Goal: Task Accomplishment & Management: Use online tool/utility

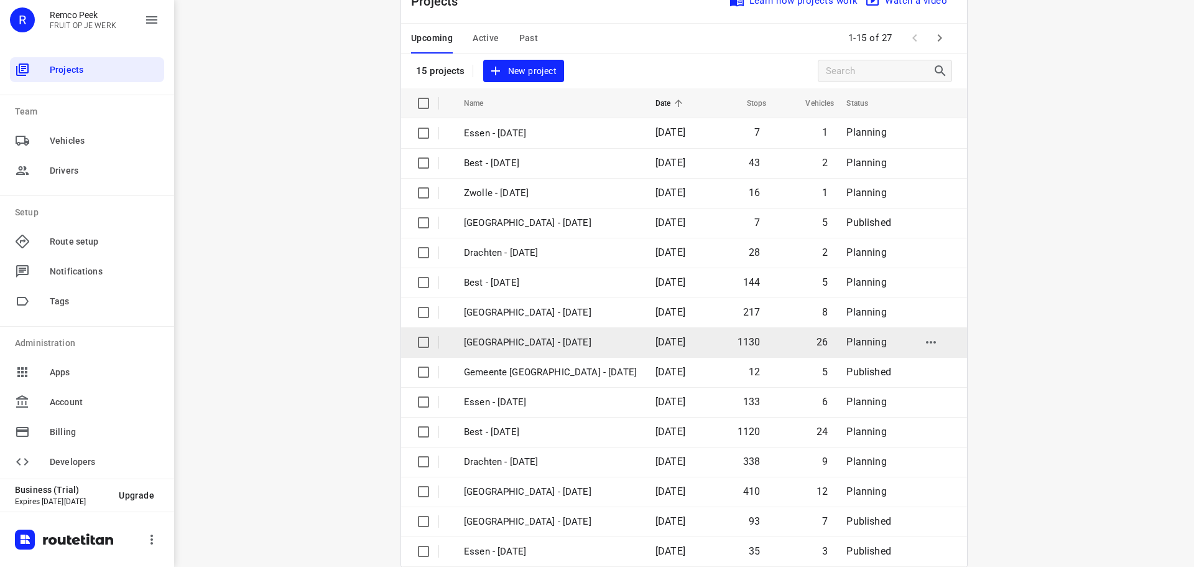
scroll to position [62, 0]
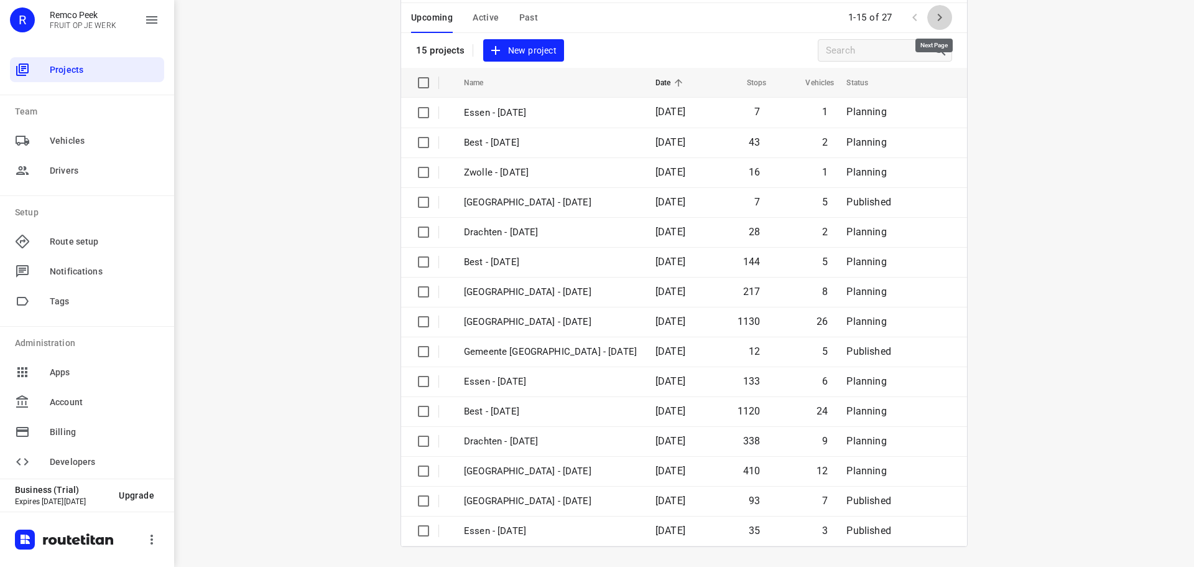
click at [934, 22] on icon "button" at bounding box center [939, 17] width 15 height 15
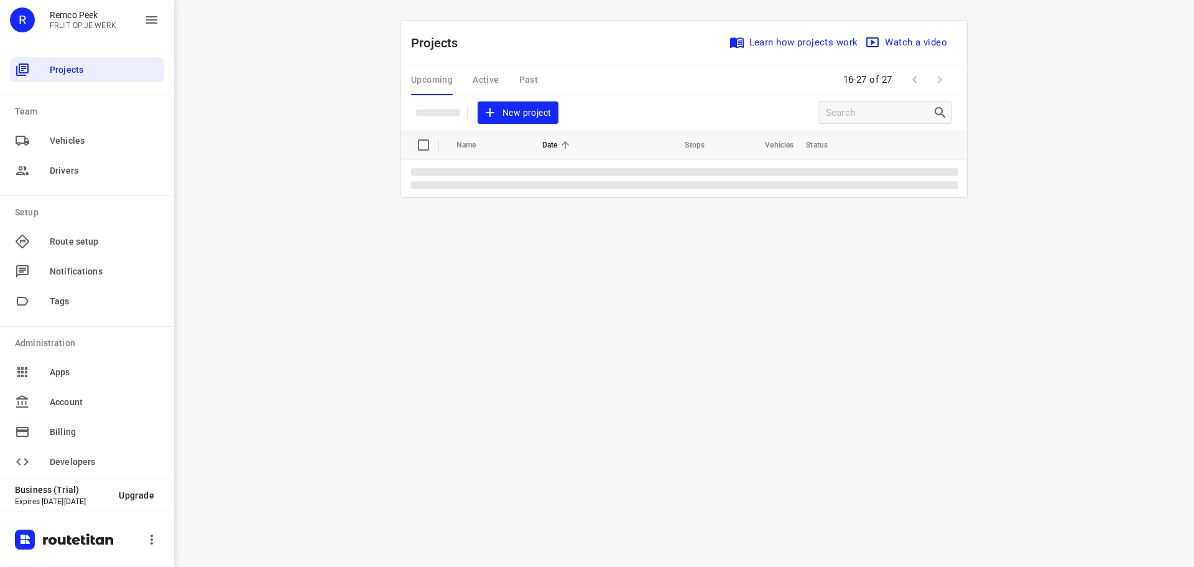
scroll to position [0, 0]
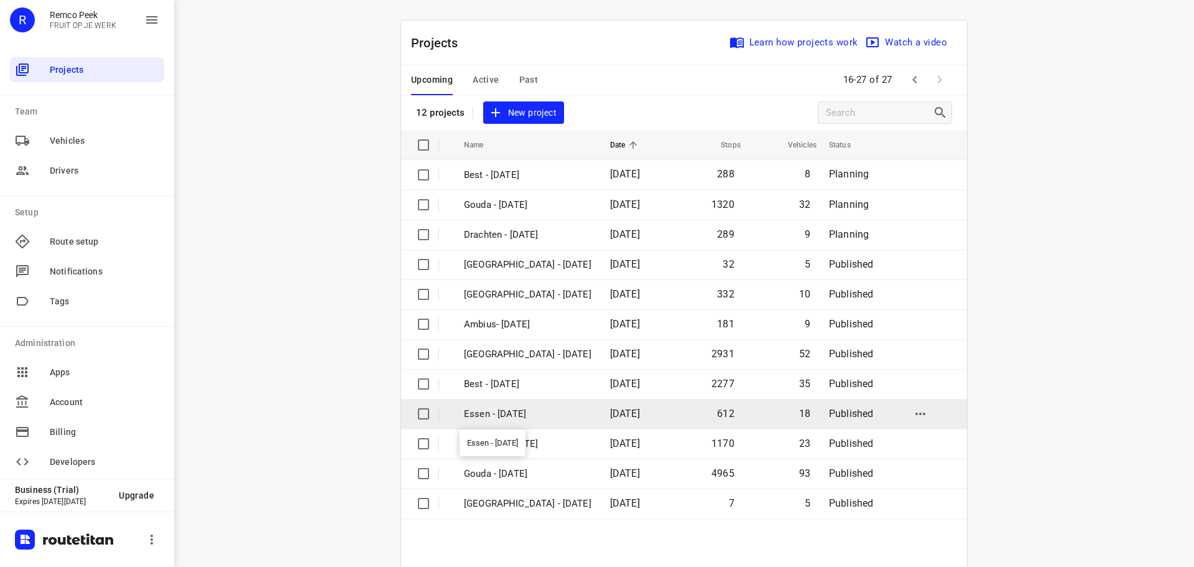
click at [501, 417] on p "Essen - [DATE]" at bounding box center [528, 414] width 128 height 14
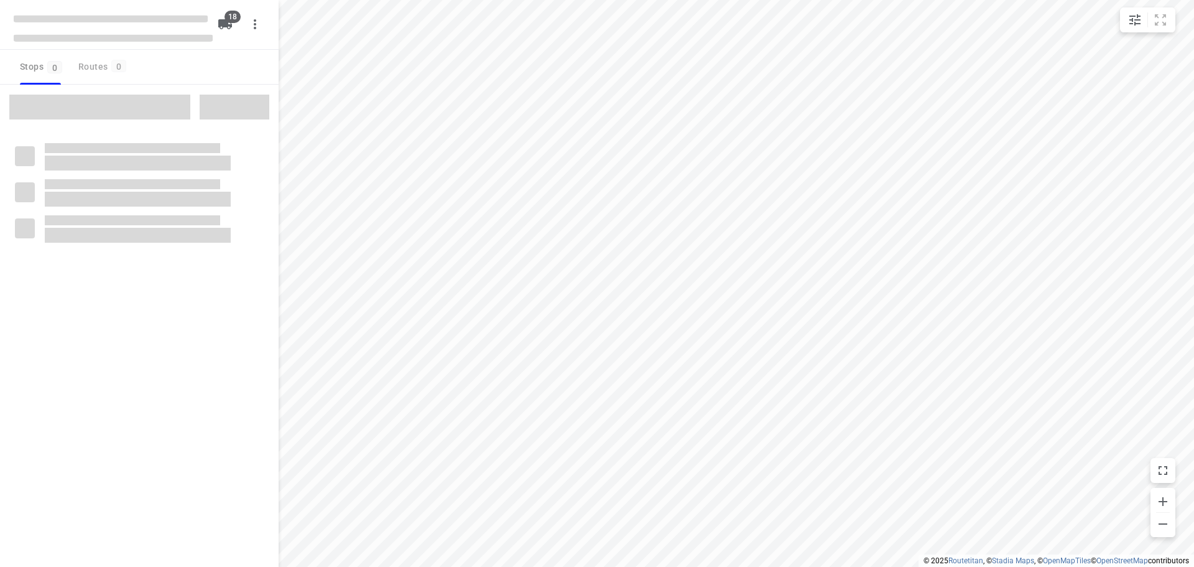
checkbox input "true"
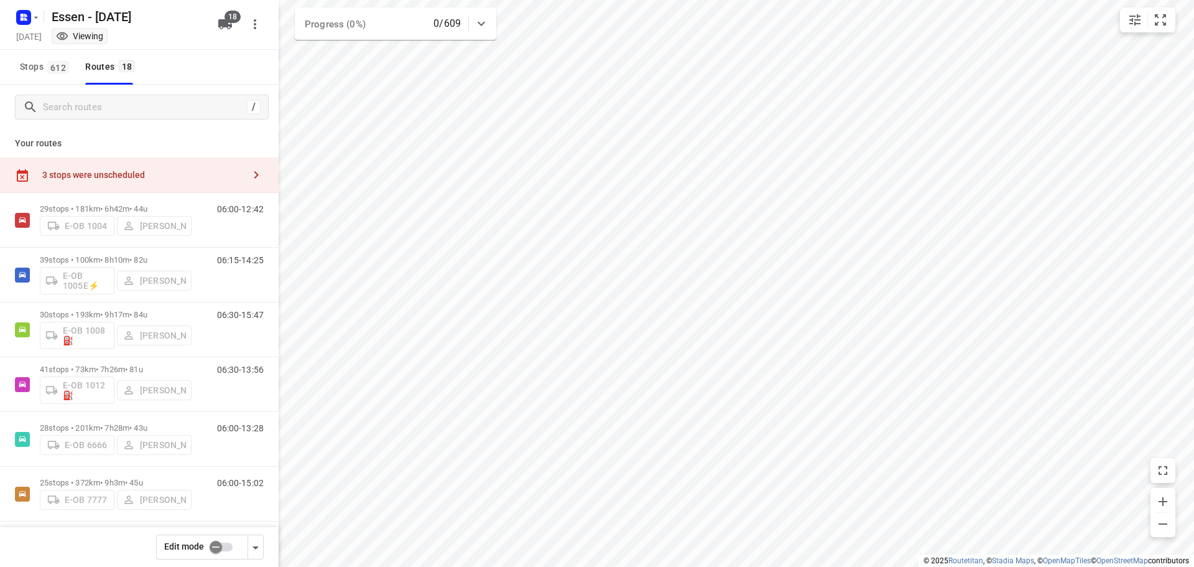
click at [228, 172] on div "3 stops were unscheduled" at bounding box center [143, 175] width 202 height 10
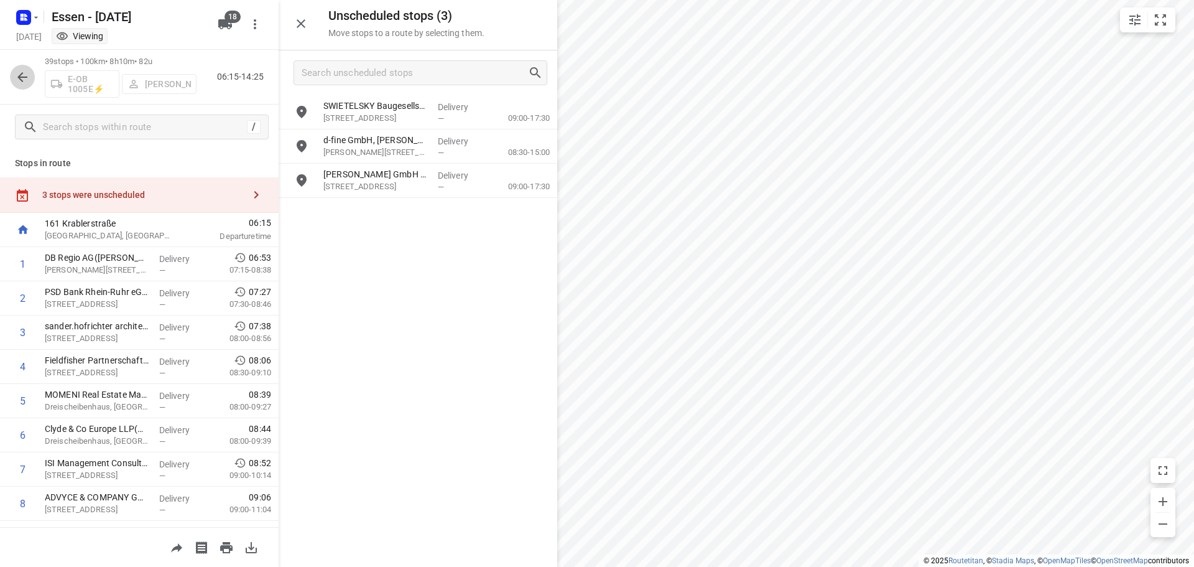
click at [23, 83] on icon "button" at bounding box center [22, 77] width 15 height 15
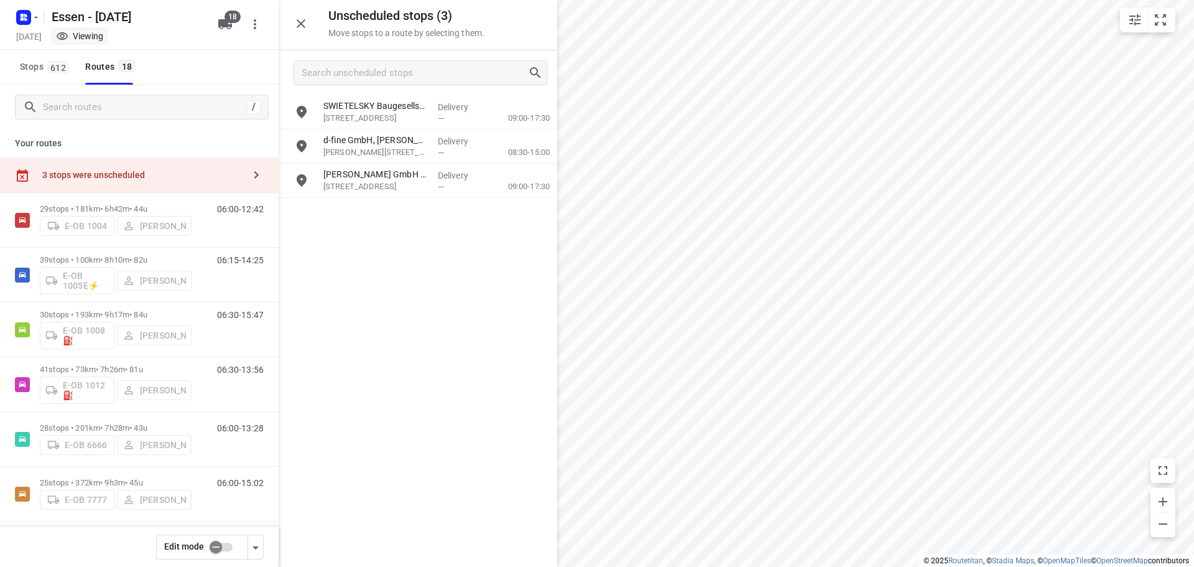
click at [222, 553] on input "checkbox" at bounding box center [215, 547] width 71 height 24
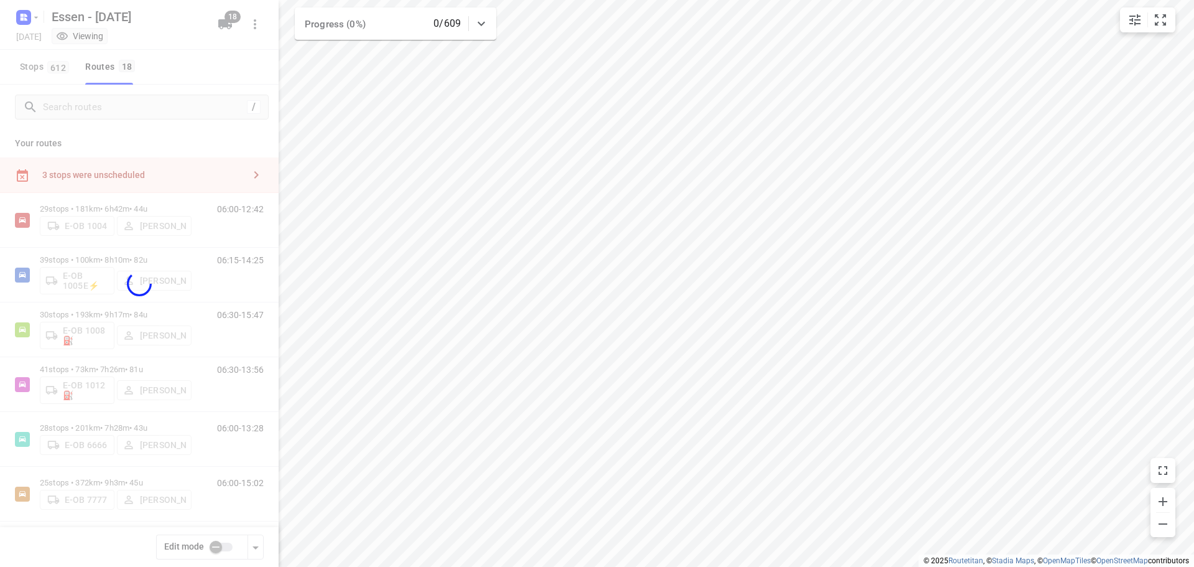
checkbox input "true"
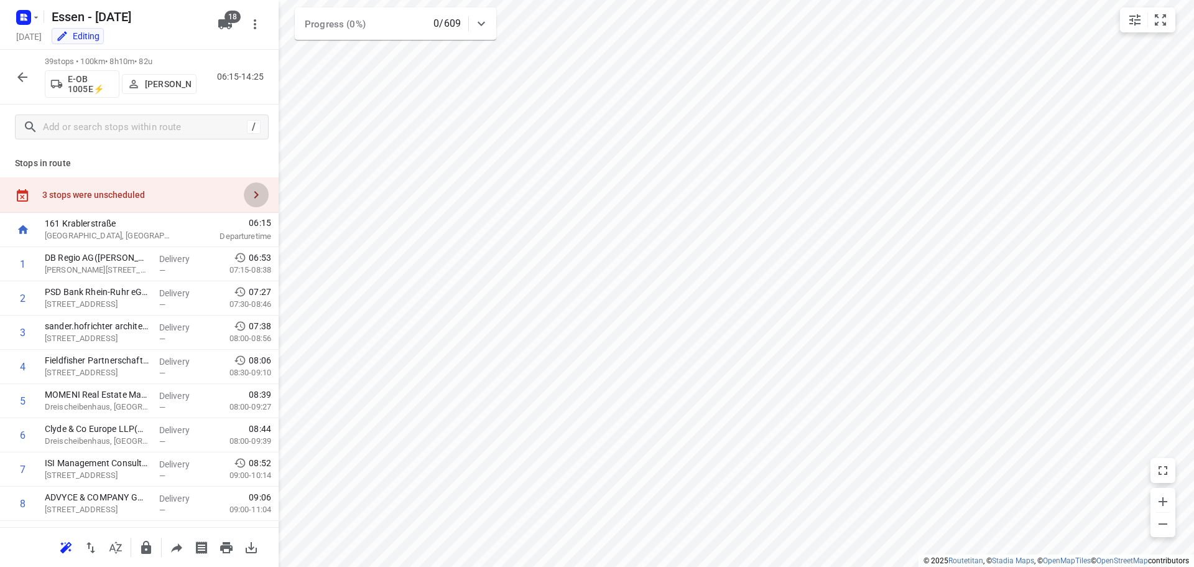
click at [257, 199] on button "button" at bounding box center [256, 194] width 25 height 25
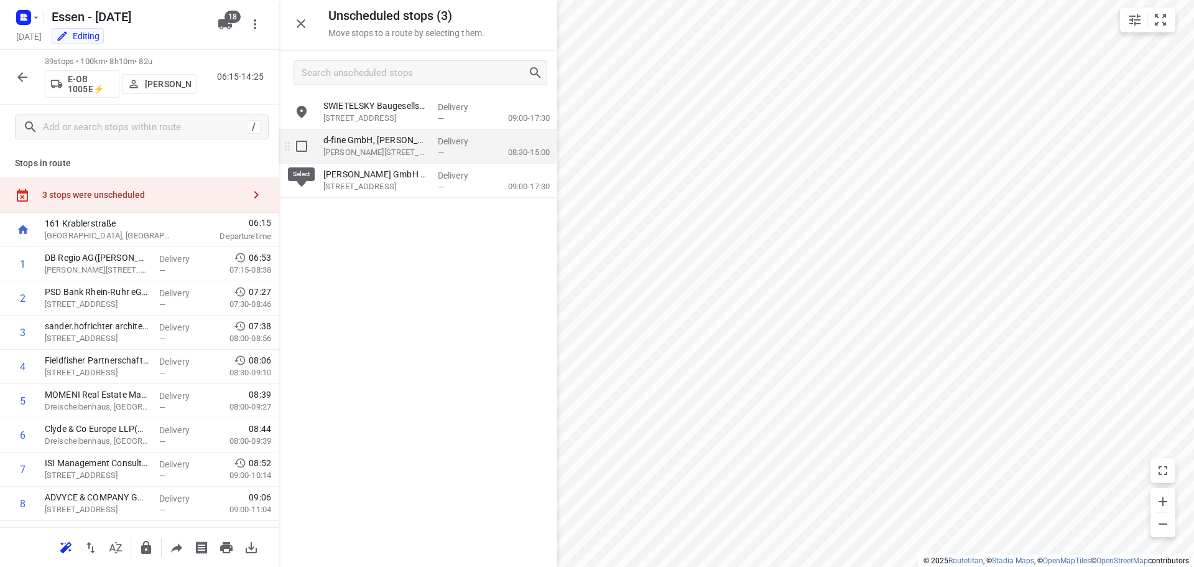
click at [301, 148] on input "grid" at bounding box center [301, 146] width 25 height 25
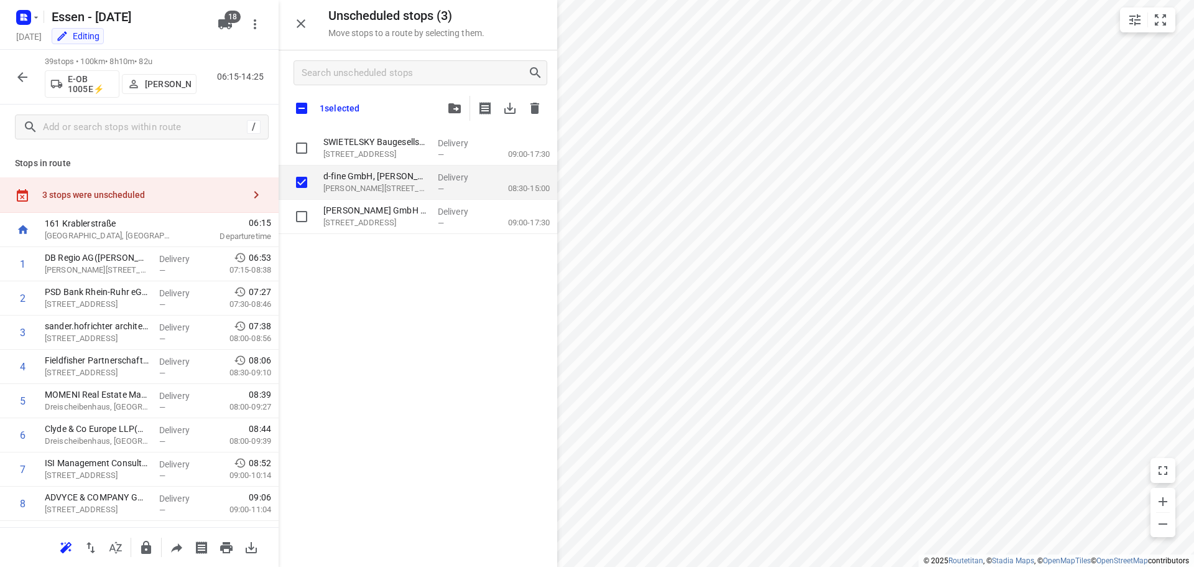
checkbox input "true"
click at [457, 105] on icon "button" at bounding box center [454, 108] width 12 height 10
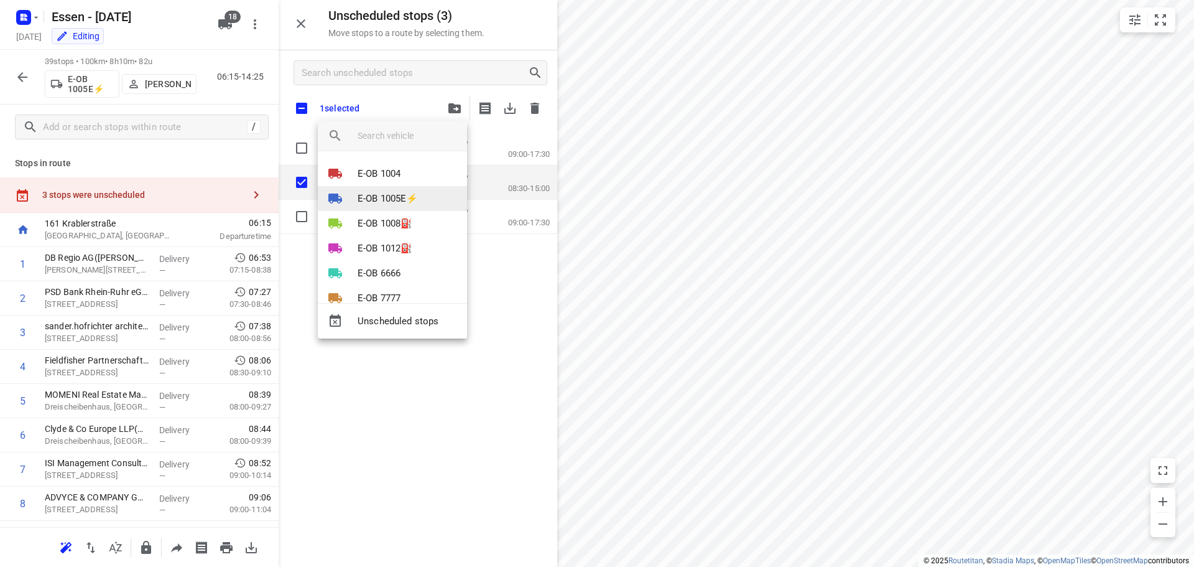
click at [409, 197] on p "E-OB 1005E⚡" at bounding box center [388, 199] width 61 height 14
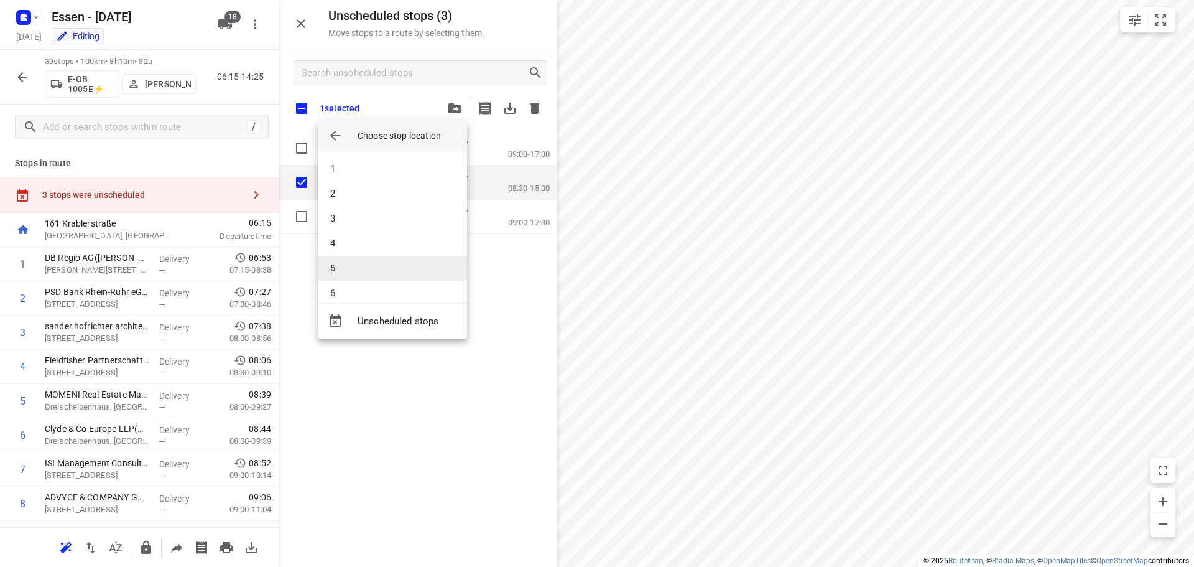
scroll to position [62, 0]
click at [366, 248] on li "7" at bounding box center [392, 255] width 149 height 25
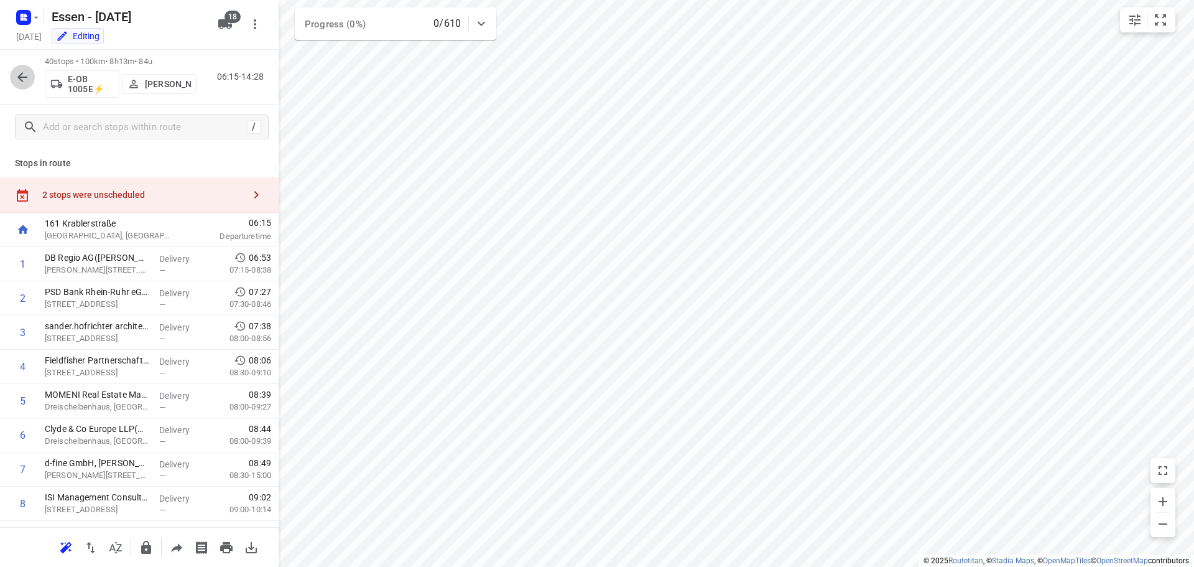
click at [26, 70] on icon "button" at bounding box center [22, 77] width 15 height 15
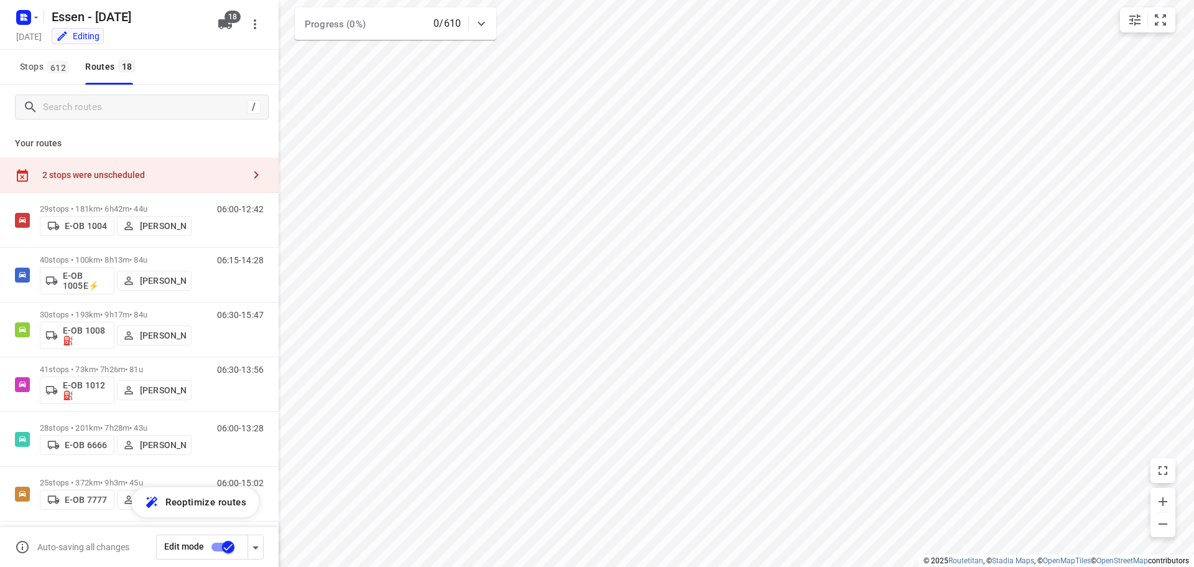
click at [225, 167] on div "2 stops were unscheduled" at bounding box center [139, 174] width 279 height 35
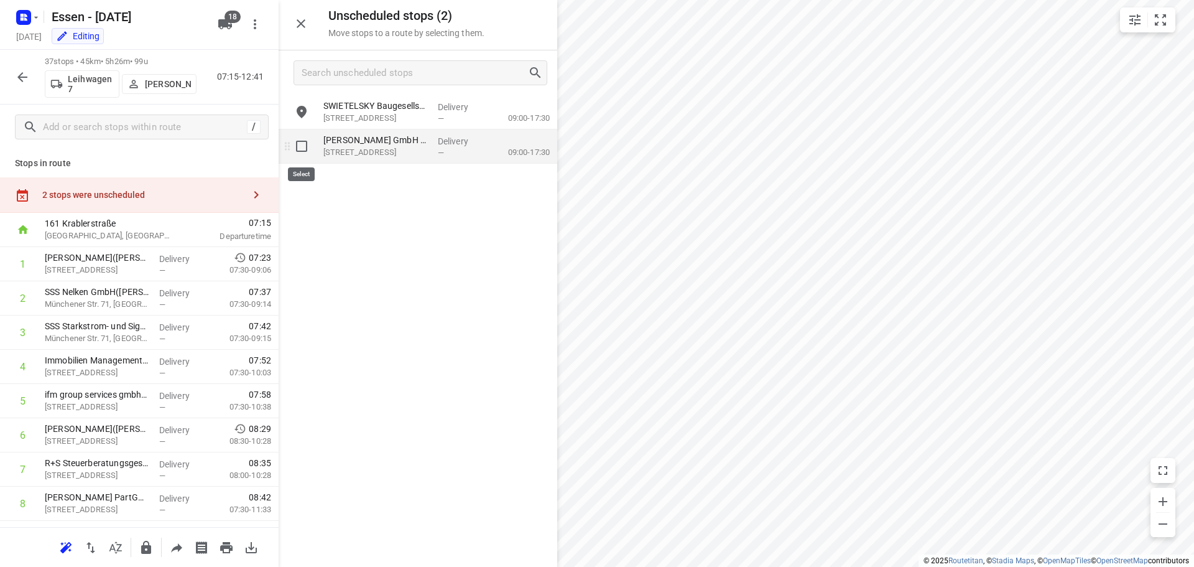
click at [302, 152] on input "grid" at bounding box center [301, 146] width 25 height 25
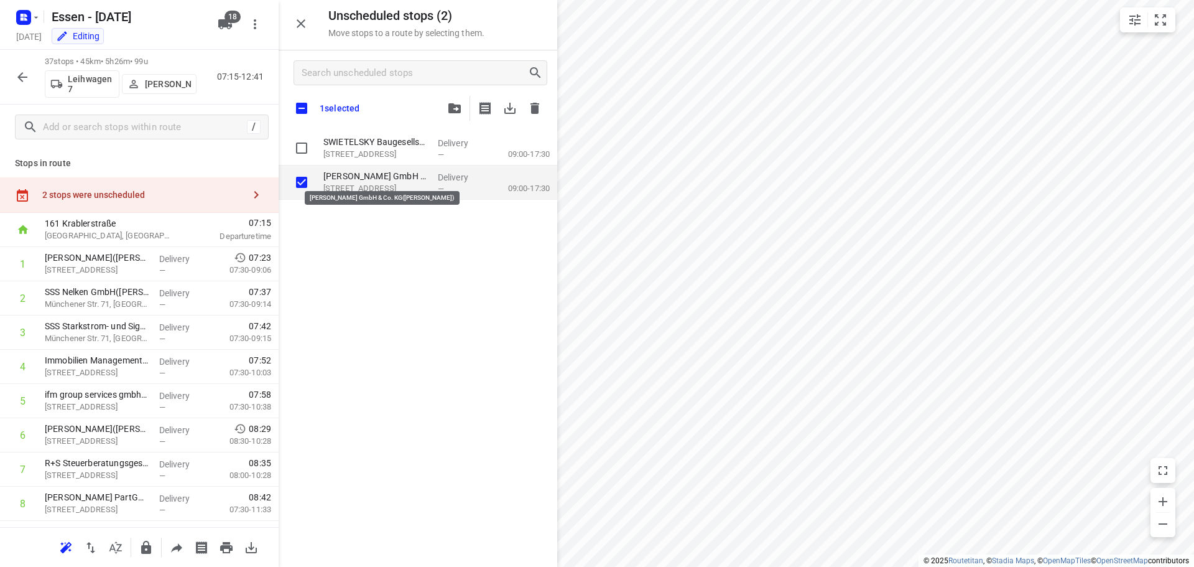
checkbox input "true"
click at [463, 100] on button "button" at bounding box center [454, 108] width 25 height 25
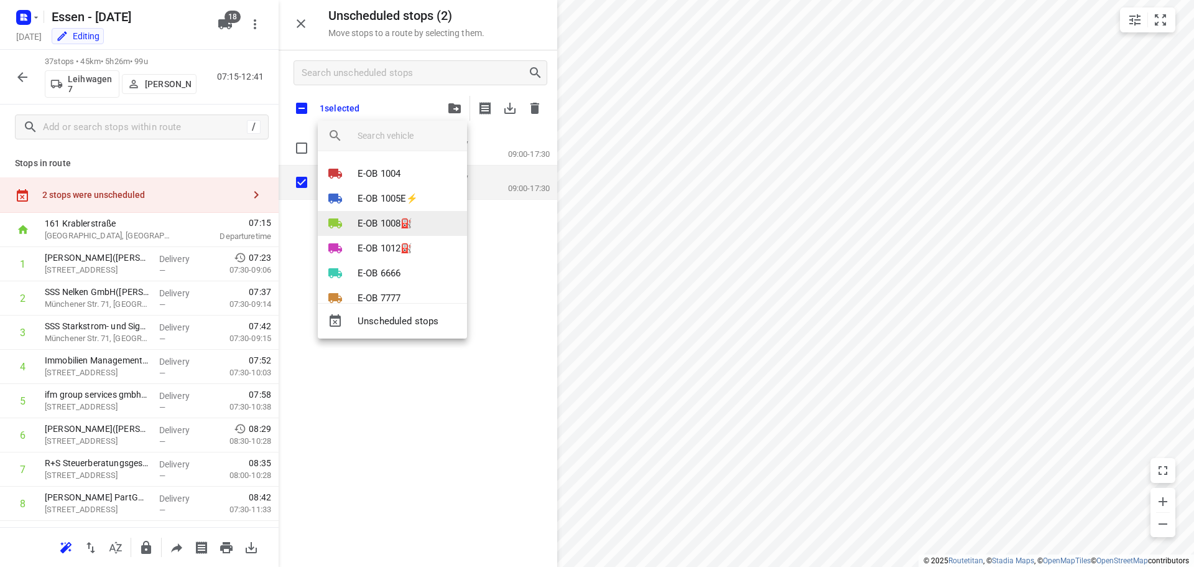
scroll to position [321, 0]
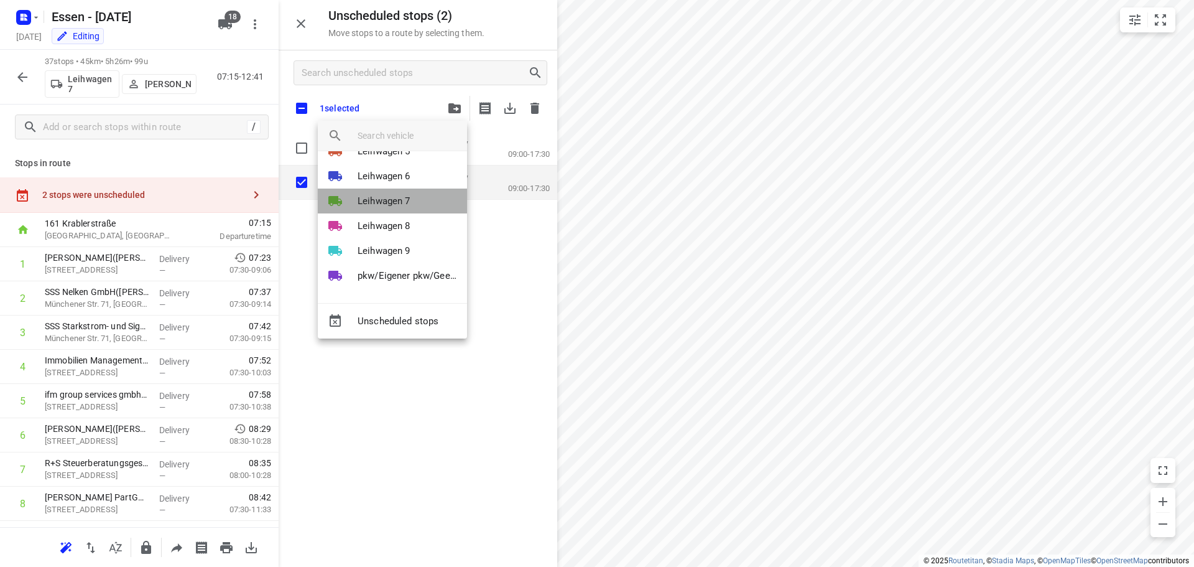
click at [404, 203] on p "Leihwagen 7" at bounding box center [384, 201] width 53 height 14
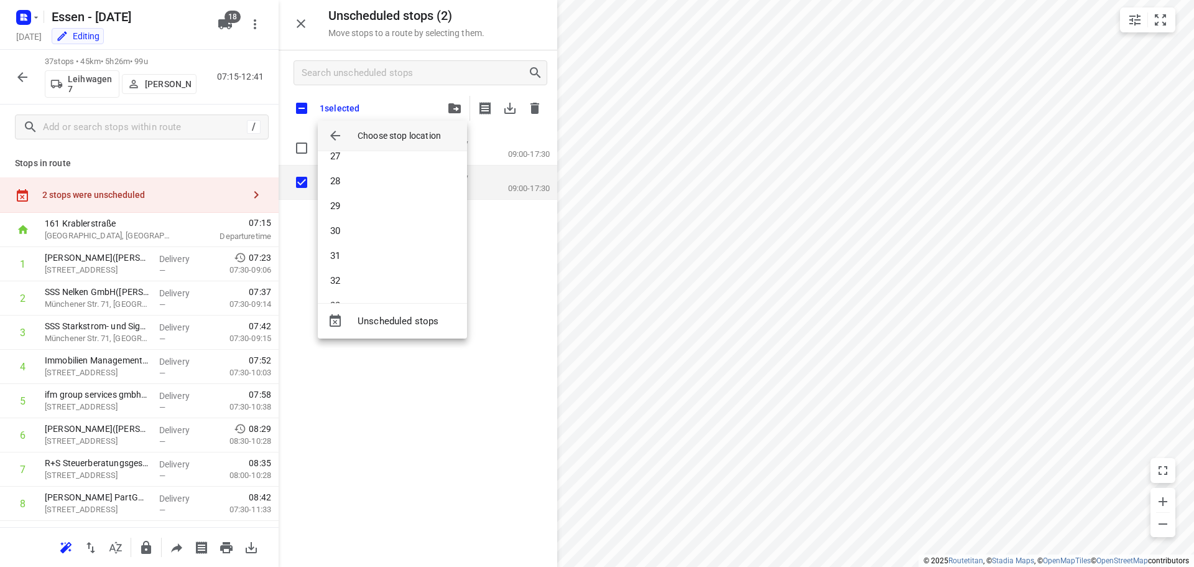
scroll to position [632, 0]
click at [366, 158] on li "26" at bounding box center [392, 158] width 149 height 25
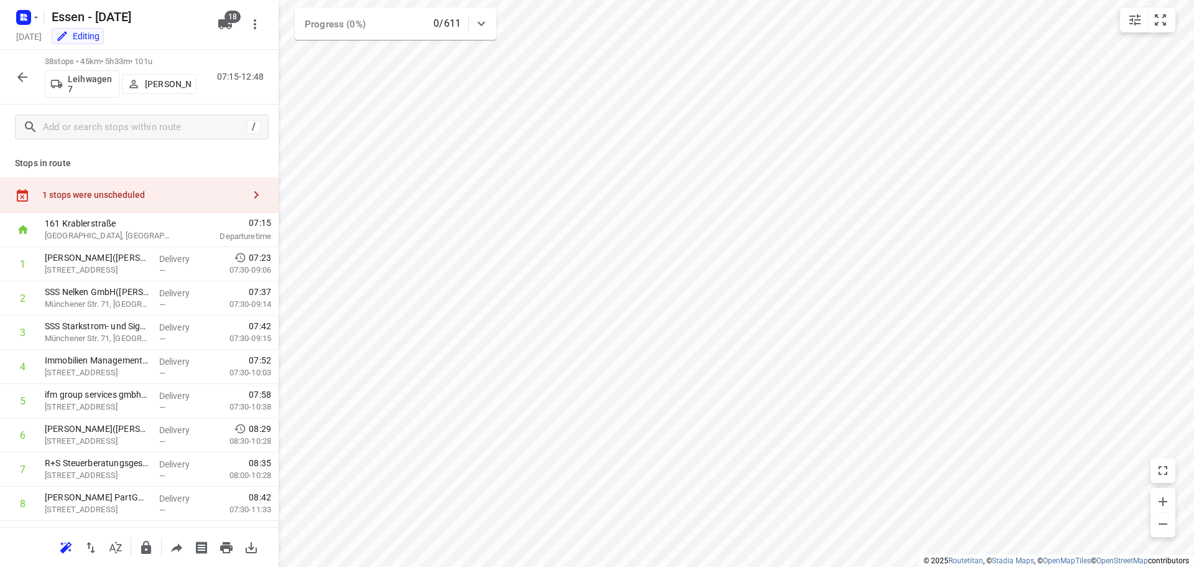
click at [220, 205] on div "1 stops were unscheduled" at bounding box center [139, 194] width 279 height 35
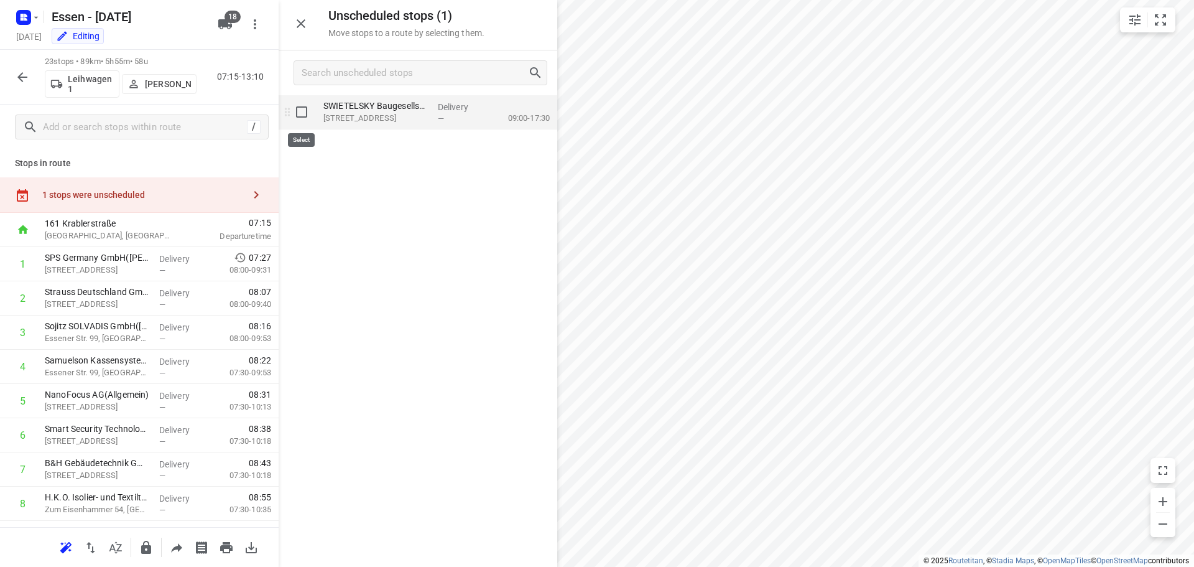
click at [302, 114] on input "grid" at bounding box center [301, 112] width 25 height 25
checkbox input "true"
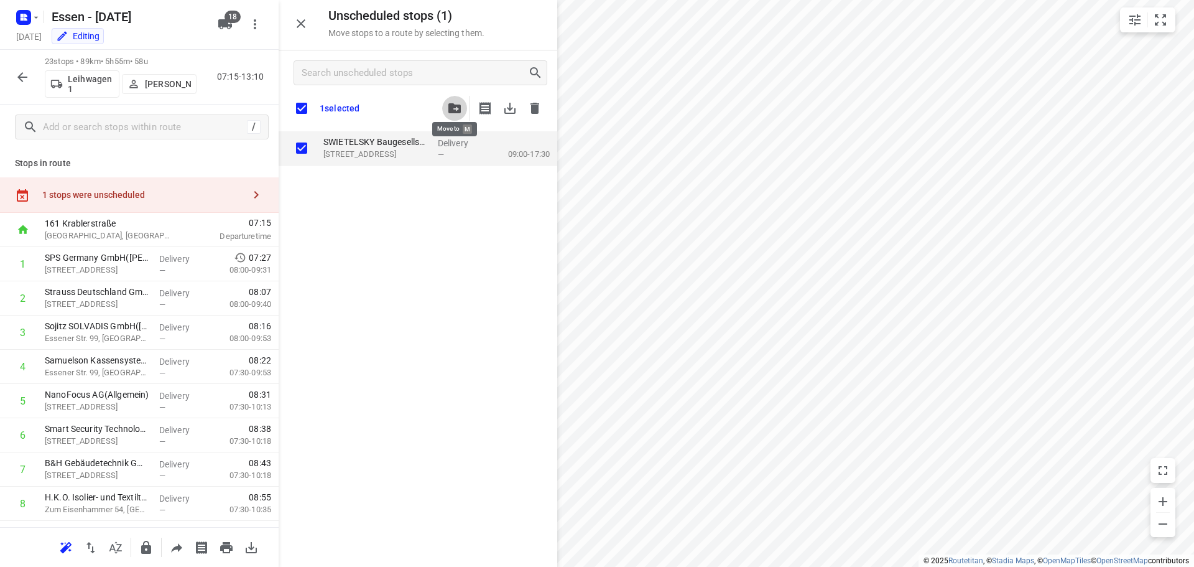
click at [462, 112] on span "button" at bounding box center [454, 108] width 15 height 10
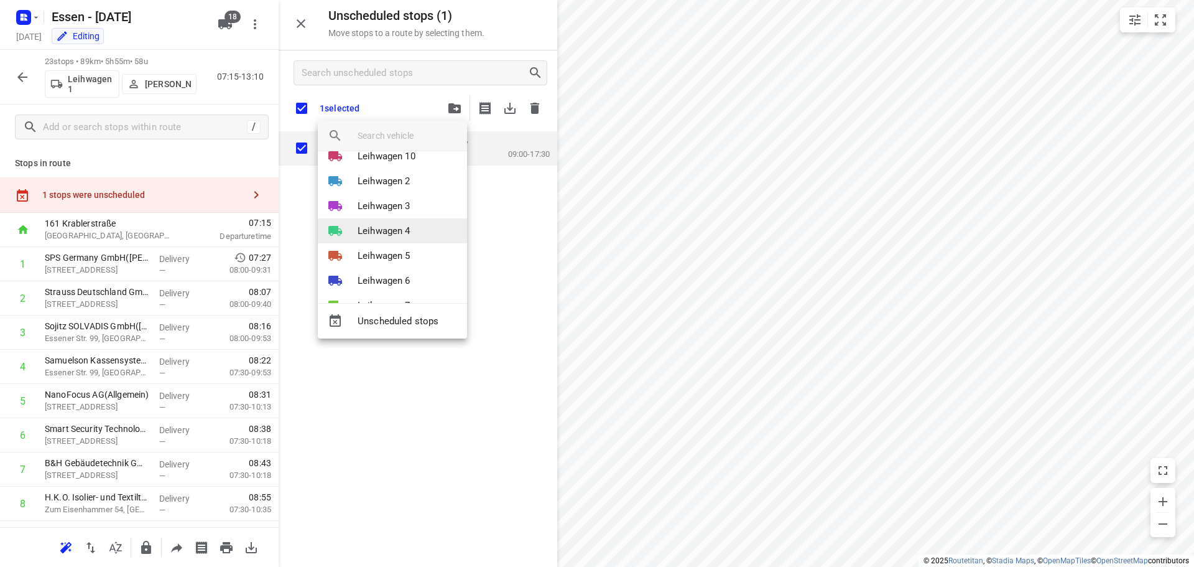
scroll to position [187, 0]
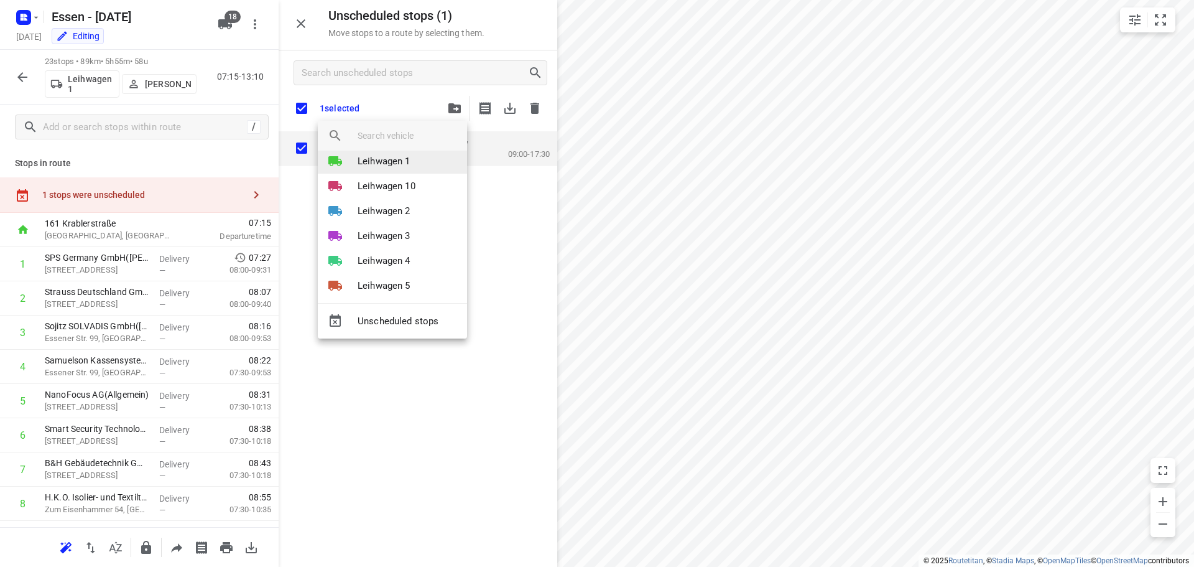
click at [396, 164] on p "Leihwagen 1" at bounding box center [384, 161] width 53 height 14
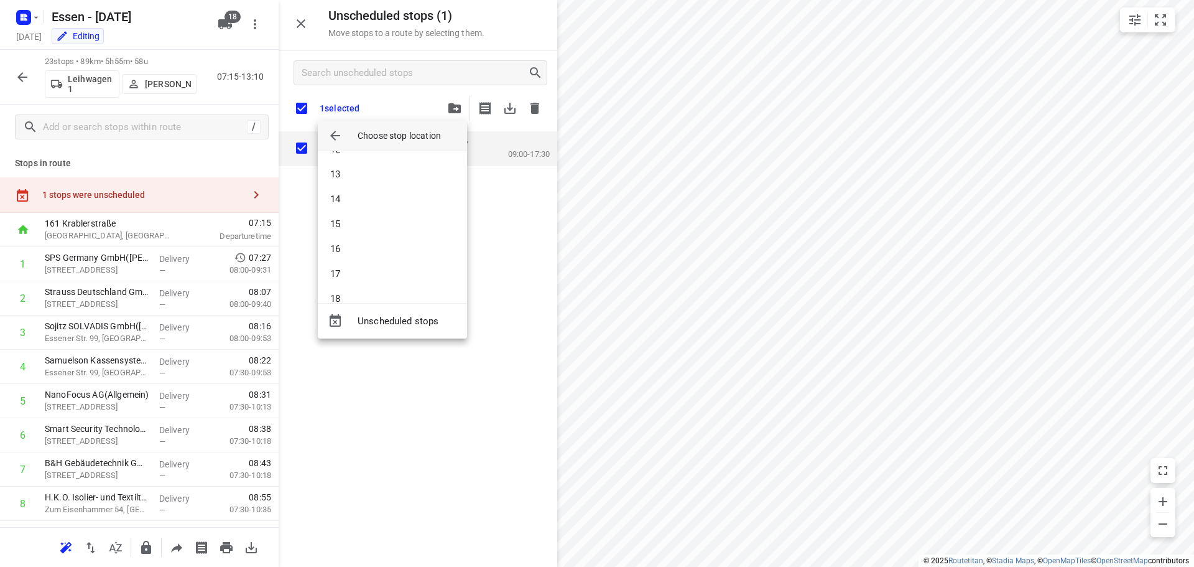
scroll to position [311, 0]
click at [373, 249] on li "17" at bounding box center [392, 255] width 149 height 25
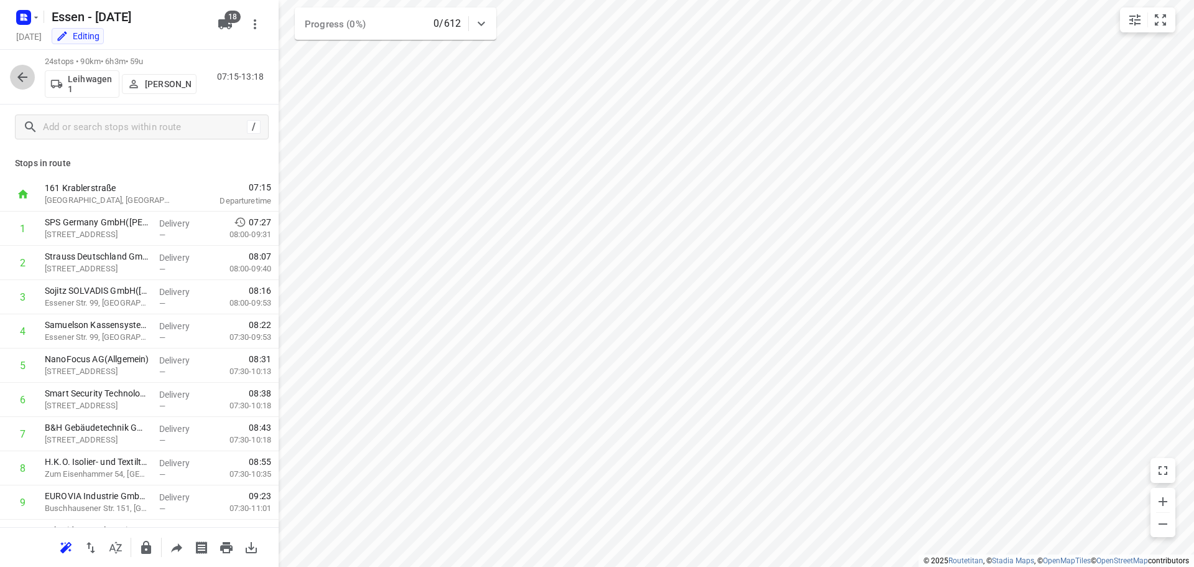
click at [21, 81] on icon "button" at bounding box center [22, 77] width 15 height 15
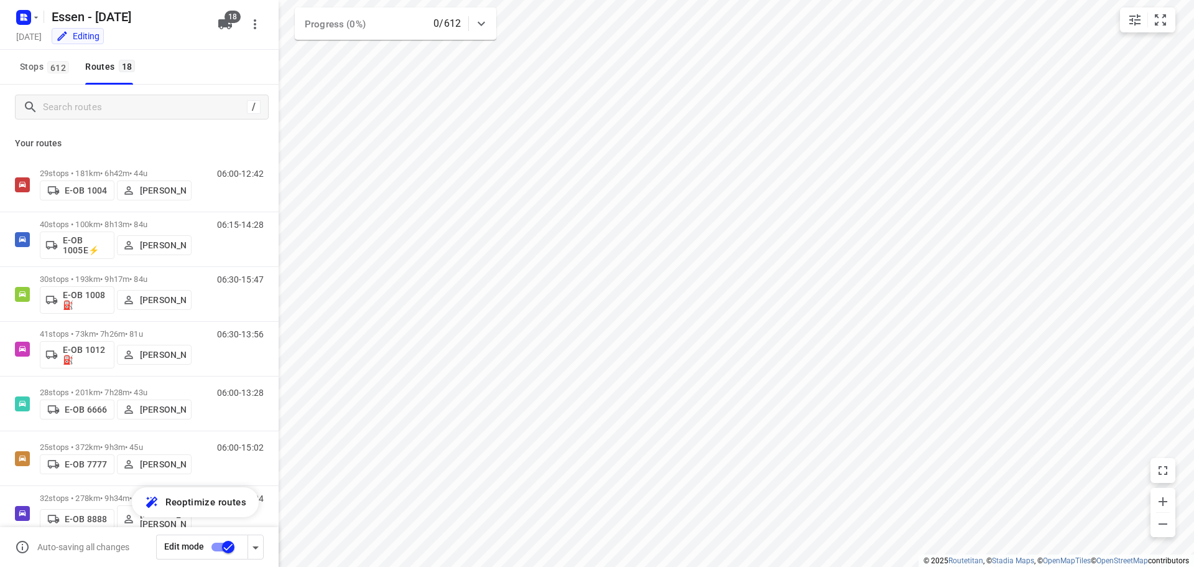
click at [231, 542] on input "checkbox" at bounding box center [228, 547] width 71 height 24
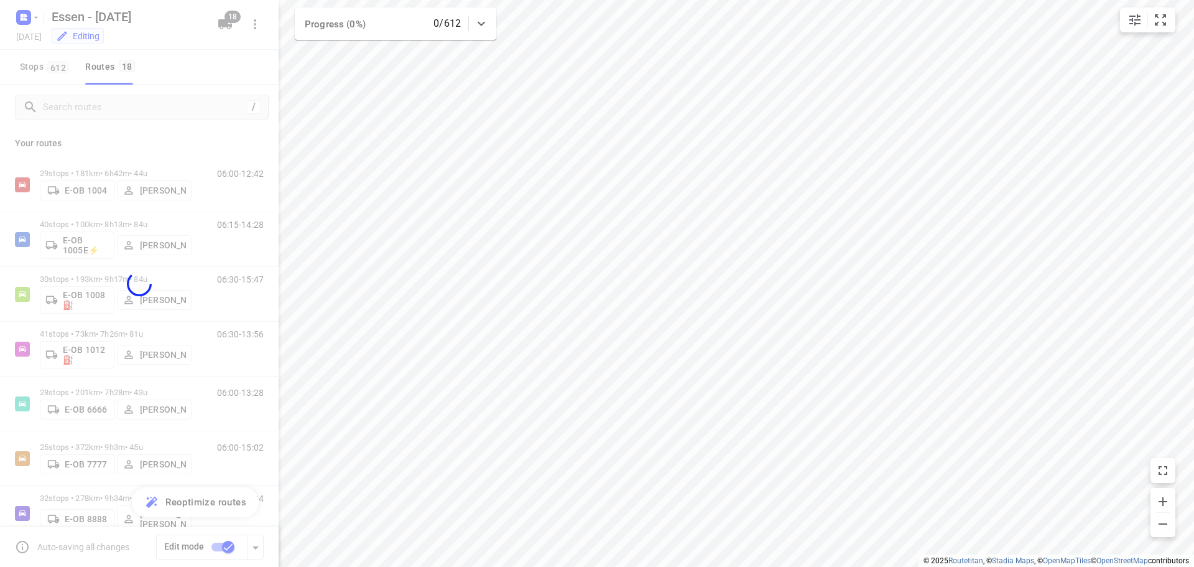
checkbox input "false"
